Goal: Use online tool/utility

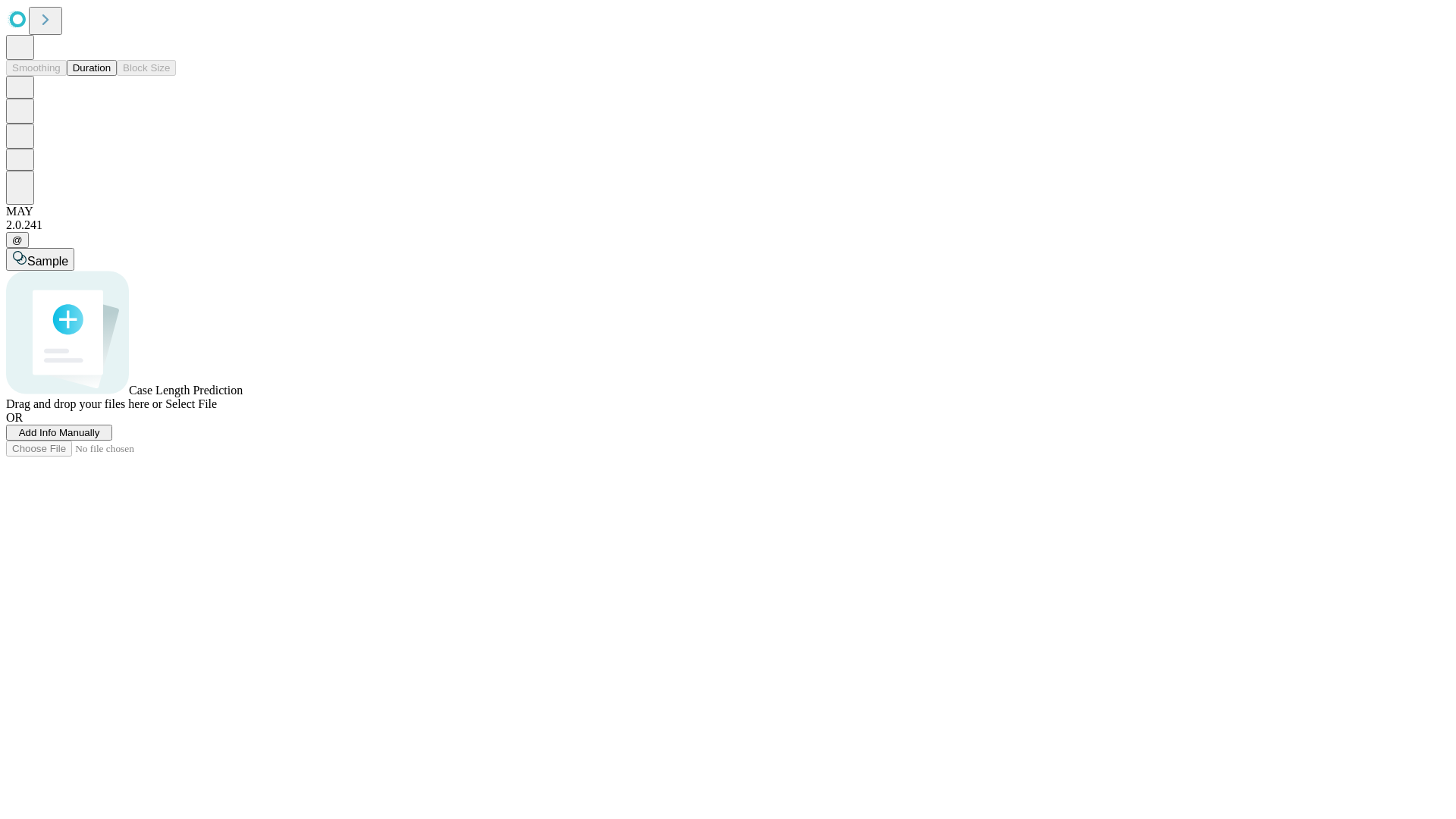
click at [111, 76] on button "Duration" at bounding box center [92, 68] width 50 height 16
click at [68, 255] on span "Sample" at bounding box center [47, 261] width 41 height 13
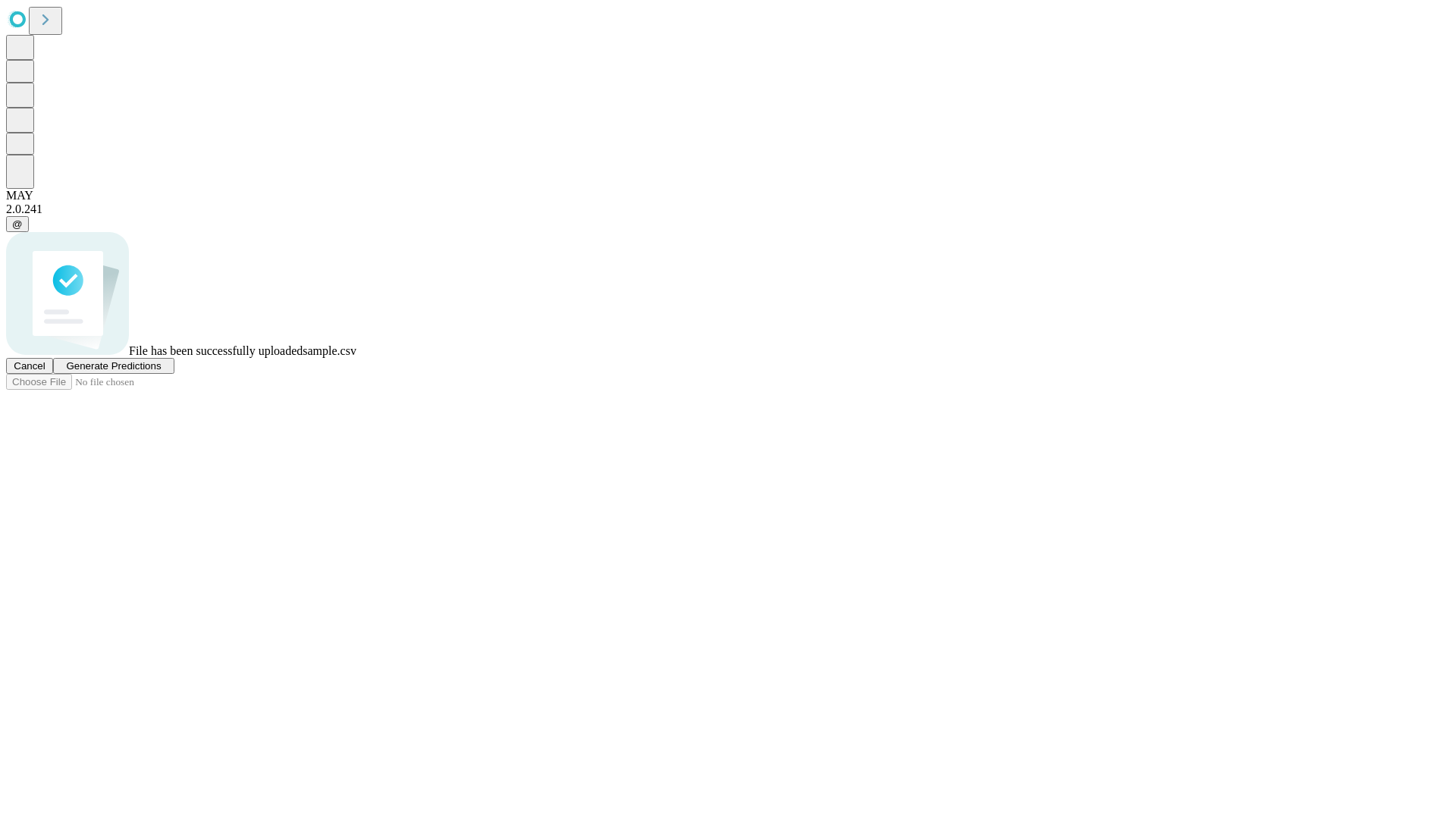
click at [161, 371] on span "Generate Predictions" at bounding box center [114, 365] width 95 height 12
